Goal: Task Accomplishment & Management: Manage account settings

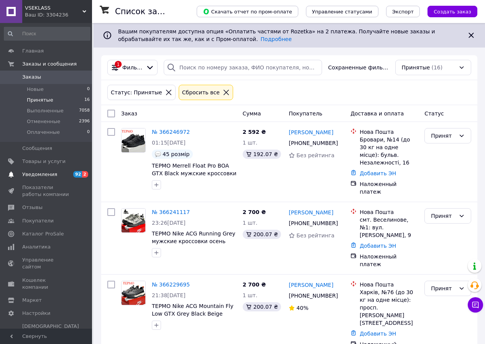
click at [50, 172] on span "Уведомления" at bounding box center [39, 174] width 35 height 7
click at [35, 100] on span "Принятые" at bounding box center [40, 100] width 26 height 7
click at [49, 172] on span "Уведомления" at bounding box center [39, 174] width 35 height 7
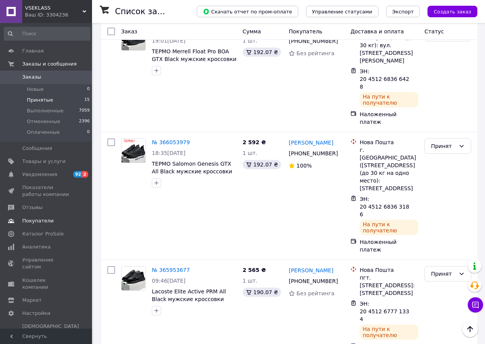
scroll to position [919, 0]
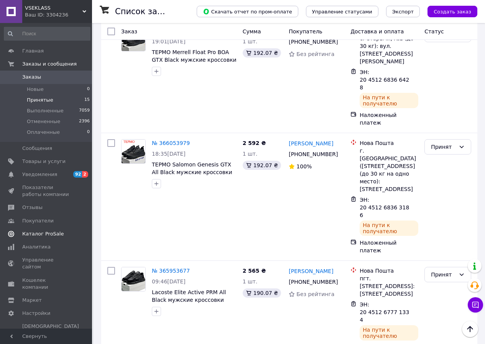
click at [43, 232] on span "Каталог ProSale" at bounding box center [42, 233] width 41 height 7
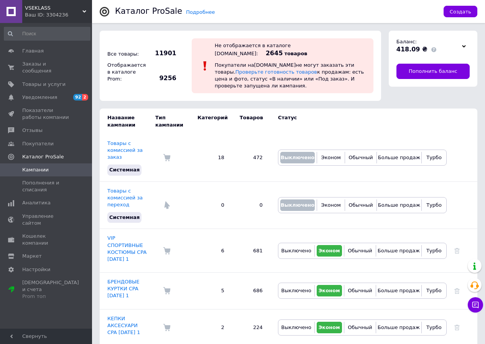
click at [466, 46] on div at bounding box center [463, 46] width 11 height 11
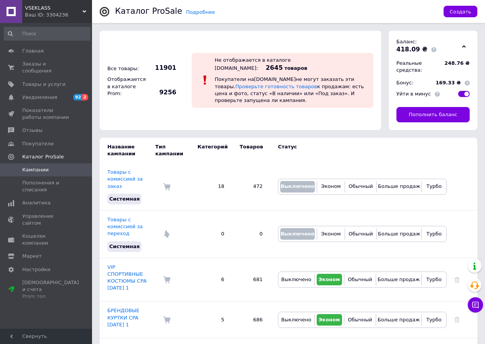
click at [466, 46] on div at bounding box center [463, 46] width 11 height 11
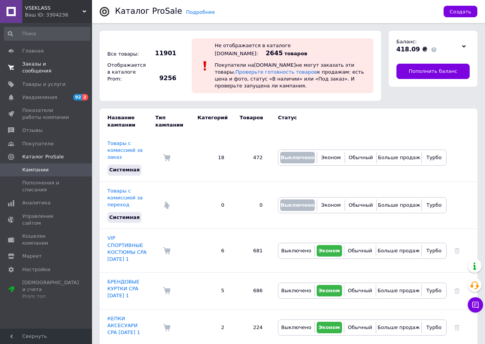
click at [43, 59] on link "Заказы и сообщения 0 0" at bounding box center [47, 67] width 94 height 20
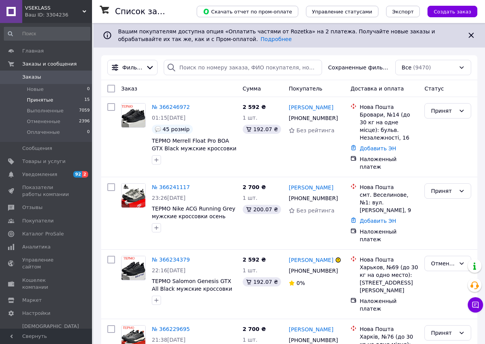
click at [49, 97] on span "Принятые" at bounding box center [40, 100] width 26 height 7
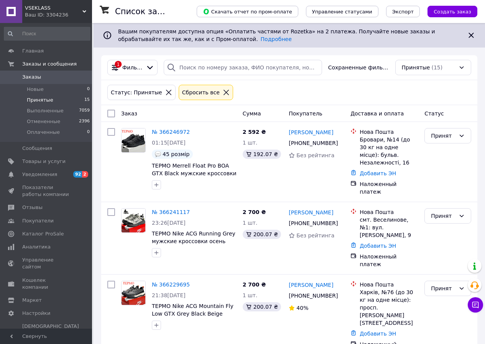
click at [46, 99] on span "Принятые" at bounding box center [40, 100] width 26 height 7
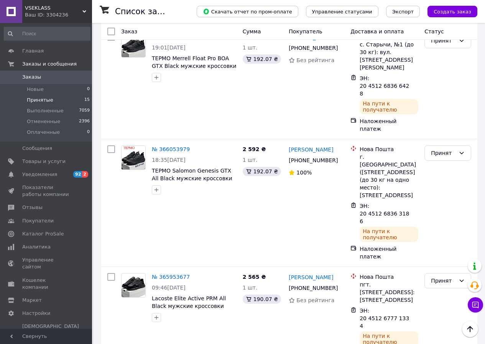
scroll to position [1073, 0]
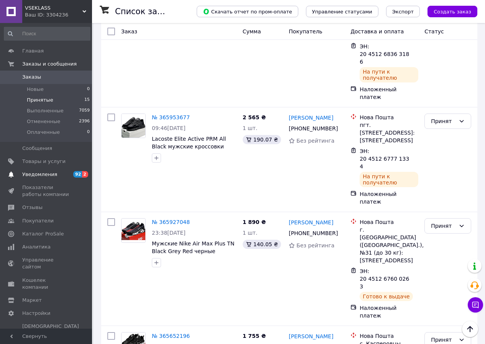
click at [59, 175] on span "Уведомления" at bounding box center [46, 174] width 49 height 7
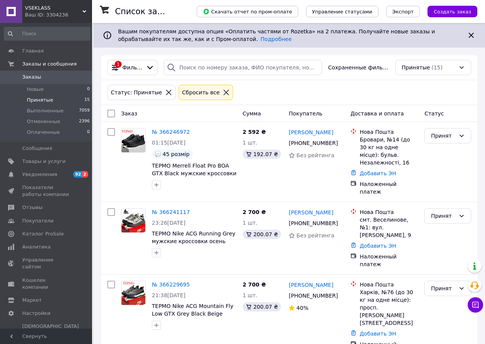
drag, startPoint x: 50, startPoint y: 100, endPoint x: 34, endPoint y: 21, distance: 81.0
click at [51, 100] on li "Принятые 15" at bounding box center [47, 100] width 94 height 11
drag, startPoint x: 0, startPoint y: 229, endPoint x: 324, endPoint y: 90, distance: 352.2
click at [324, 90] on div "Статус: Принятые Сбросить все" at bounding box center [289, 92] width 367 height 18
click at [75, 11] on span "VSEKLASS" at bounding box center [53, 8] width 57 height 7
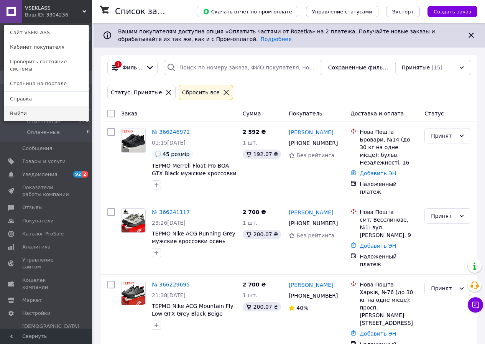
click at [51, 106] on link "Выйти" at bounding box center [46, 113] width 84 height 15
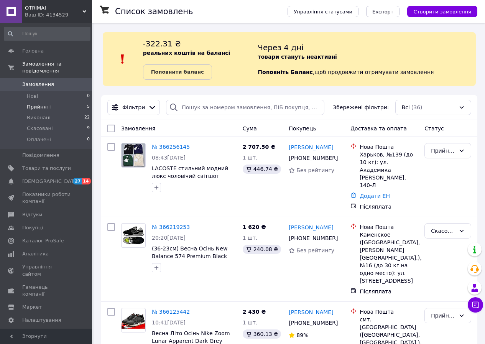
click at [41, 103] on span "Прийняті" at bounding box center [39, 106] width 24 height 7
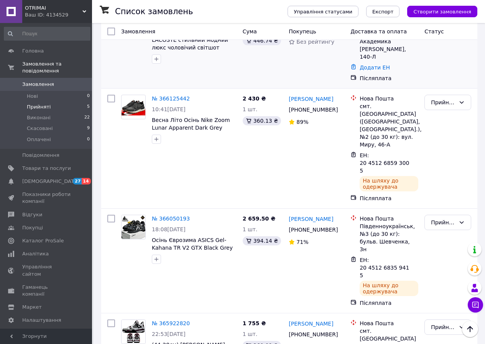
scroll to position [247, 0]
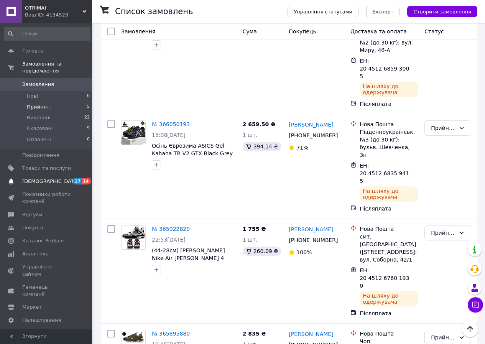
click at [53, 178] on span "[DEMOGRAPHIC_DATA]" at bounding box center [46, 181] width 49 height 7
